Goal: Transaction & Acquisition: Purchase product/service

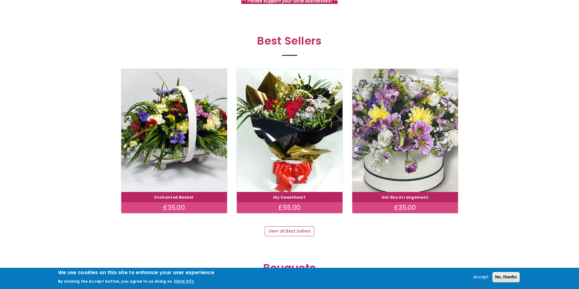
scroll to position [304, 0]
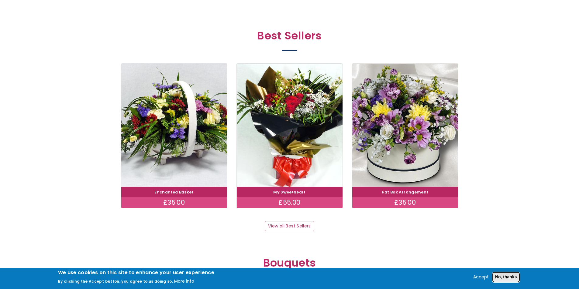
click at [501, 279] on button "No, thanks" at bounding box center [505, 277] width 27 height 10
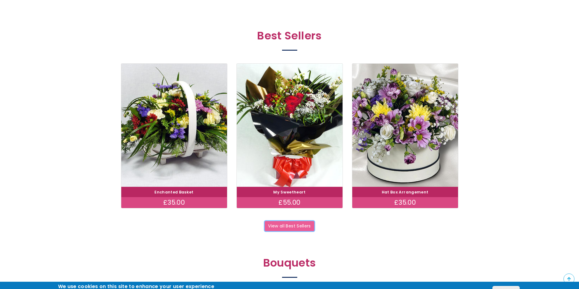
click at [306, 230] on link "View all Best Sellers" at bounding box center [290, 226] width 50 height 10
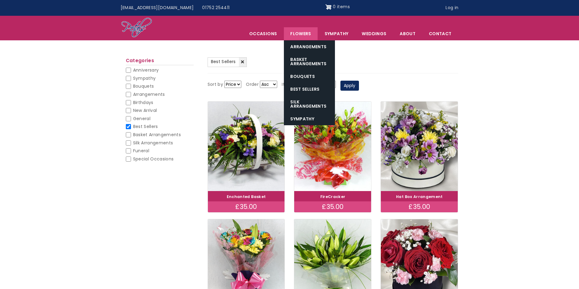
click at [313, 33] on link "Flowers" at bounding box center [300, 33] width 33 height 13
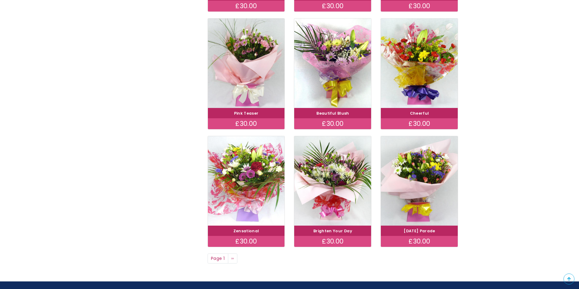
scroll to position [395, 0]
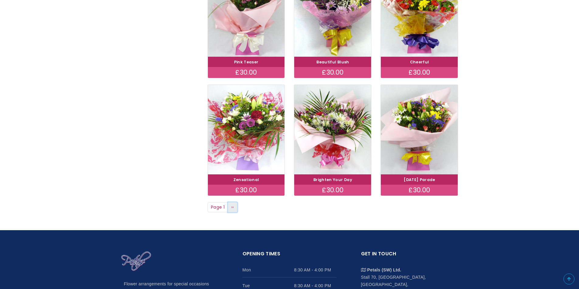
click at [236, 205] on link "Next page ››" at bounding box center [233, 208] width 10 height 10
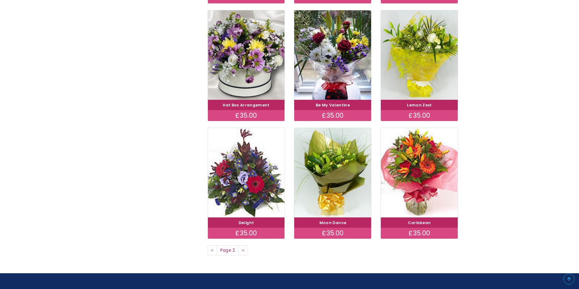
scroll to position [365, 0]
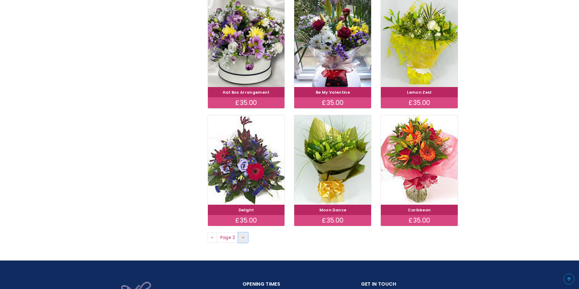
click at [246, 238] on link "Next page ››" at bounding box center [243, 238] width 10 height 10
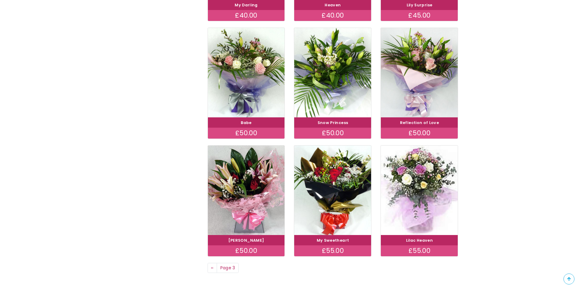
scroll to position [365, 0]
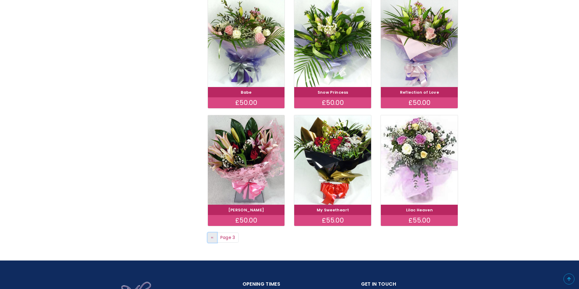
click at [210, 239] on link "Previous page ‹‹" at bounding box center [212, 238] width 10 height 10
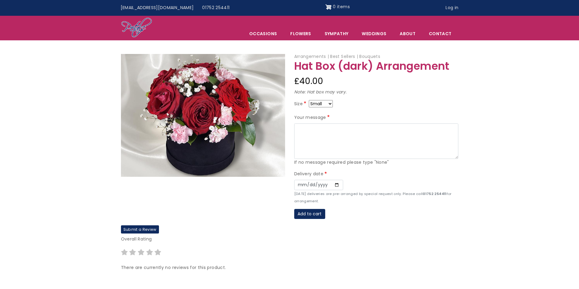
click at [318, 101] on select "Small Medium Large" at bounding box center [321, 103] width 24 height 7
select select "9"
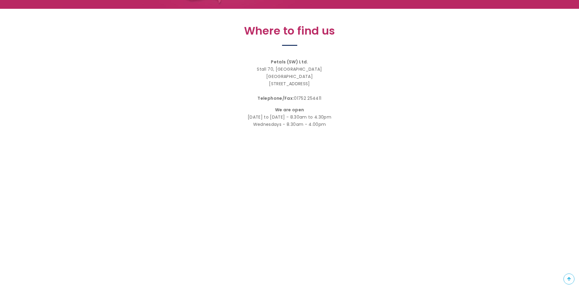
scroll to position [182, 0]
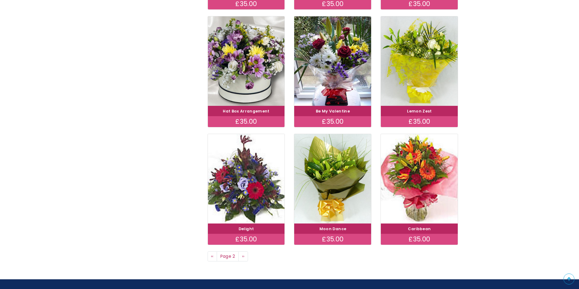
scroll to position [395, 0]
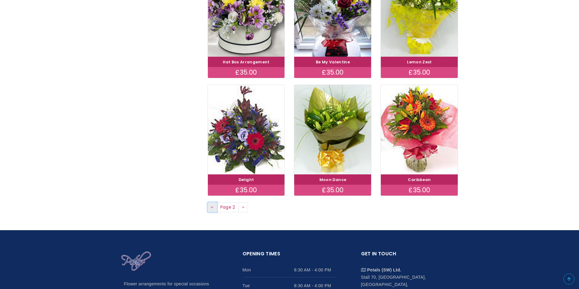
click at [209, 209] on link "Previous page ‹‹" at bounding box center [212, 208] width 10 height 10
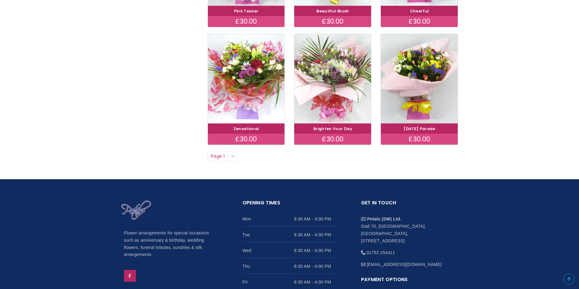
scroll to position [425, 0]
